Goal: Navigation & Orientation: Find specific page/section

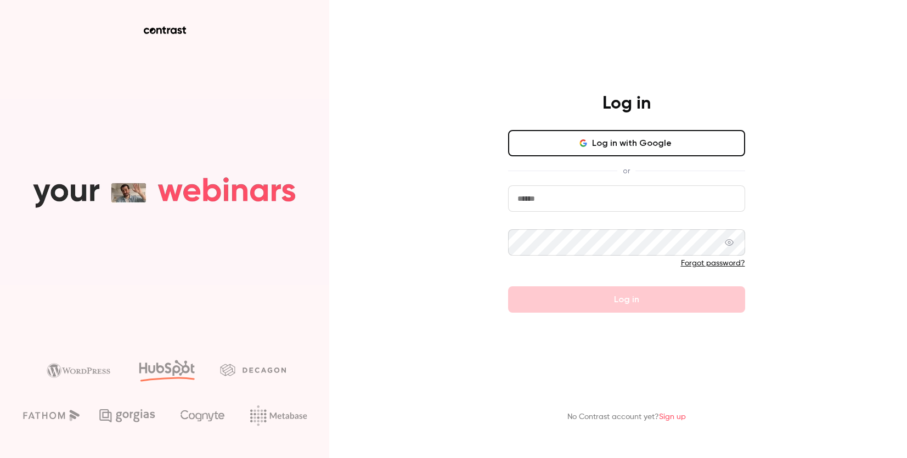
click at [547, 150] on button "Log in with Google" at bounding box center [626, 143] width 237 height 26
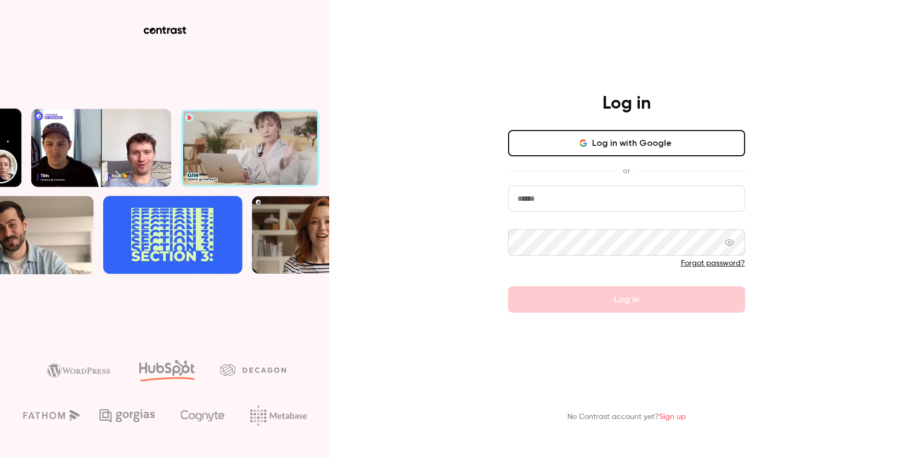
click at [562, 146] on button "Log in with Google" at bounding box center [626, 143] width 237 height 26
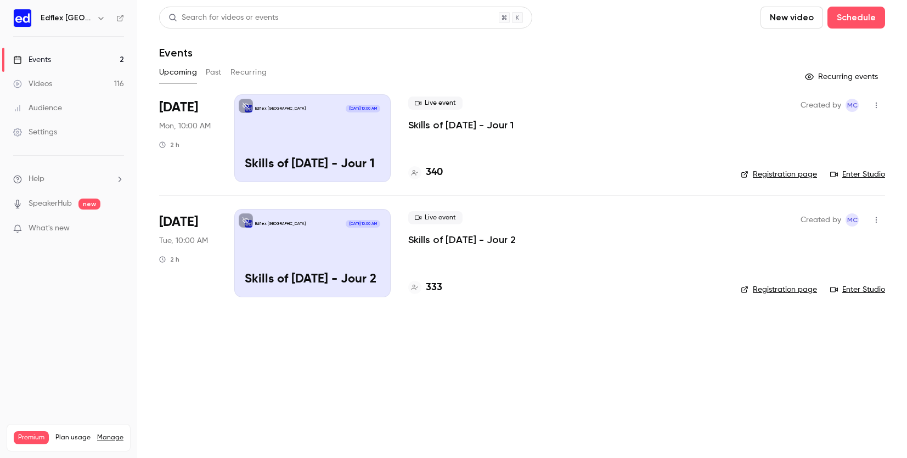
click at [97, 15] on icon "button" at bounding box center [101, 18] width 9 height 9
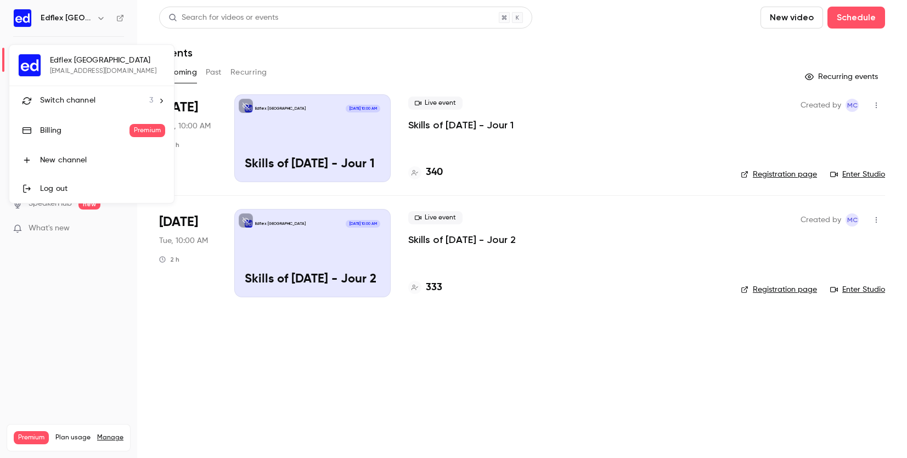
click at [81, 98] on span "Switch channel" at bounding box center [67, 101] width 55 height 12
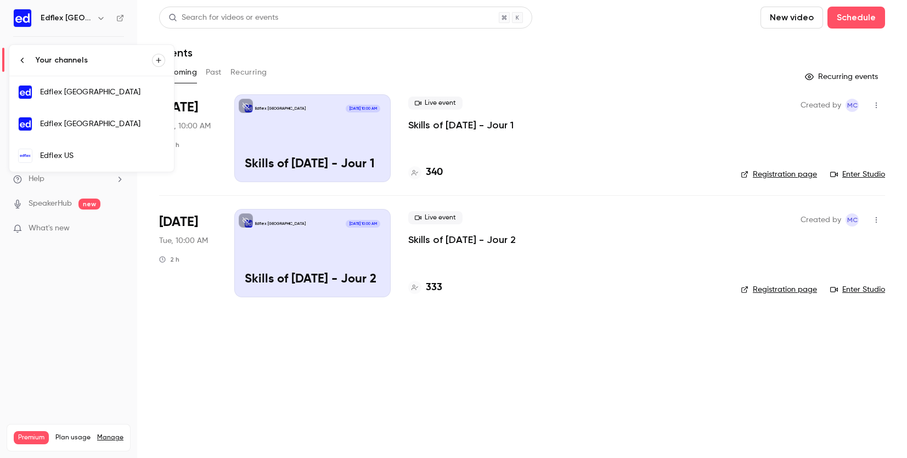
click at [76, 120] on div "Edflex [GEOGRAPHIC_DATA]" at bounding box center [102, 123] width 125 height 11
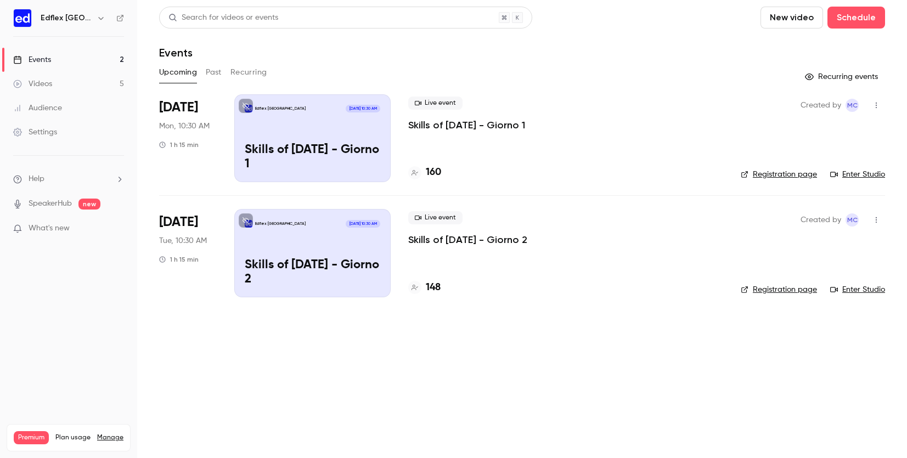
click at [88, 59] on link "Events 2" at bounding box center [68, 60] width 137 height 24
click at [86, 59] on link "Events 2" at bounding box center [68, 60] width 137 height 24
click at [98, 19] on icon "button" at bounding box center [100, 18] width 5 height 3
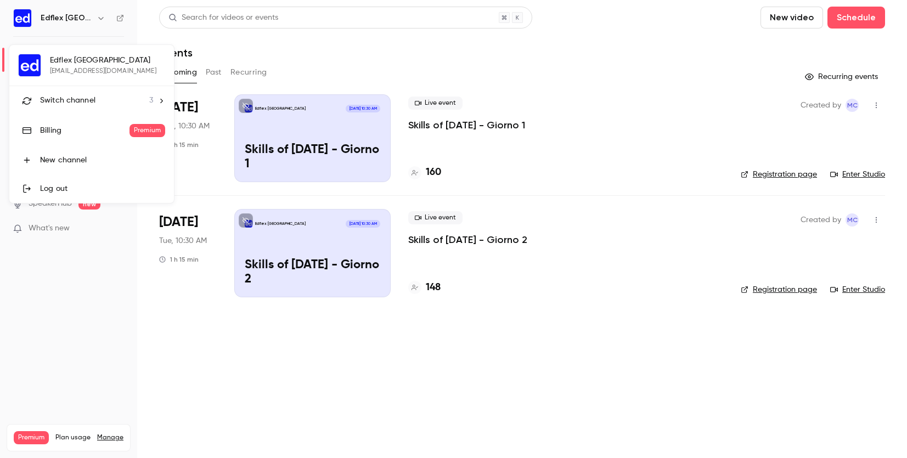
click at [251, 321] on div at bounding box center [453, 229] width 907 height 458
